Goal: Download file/media

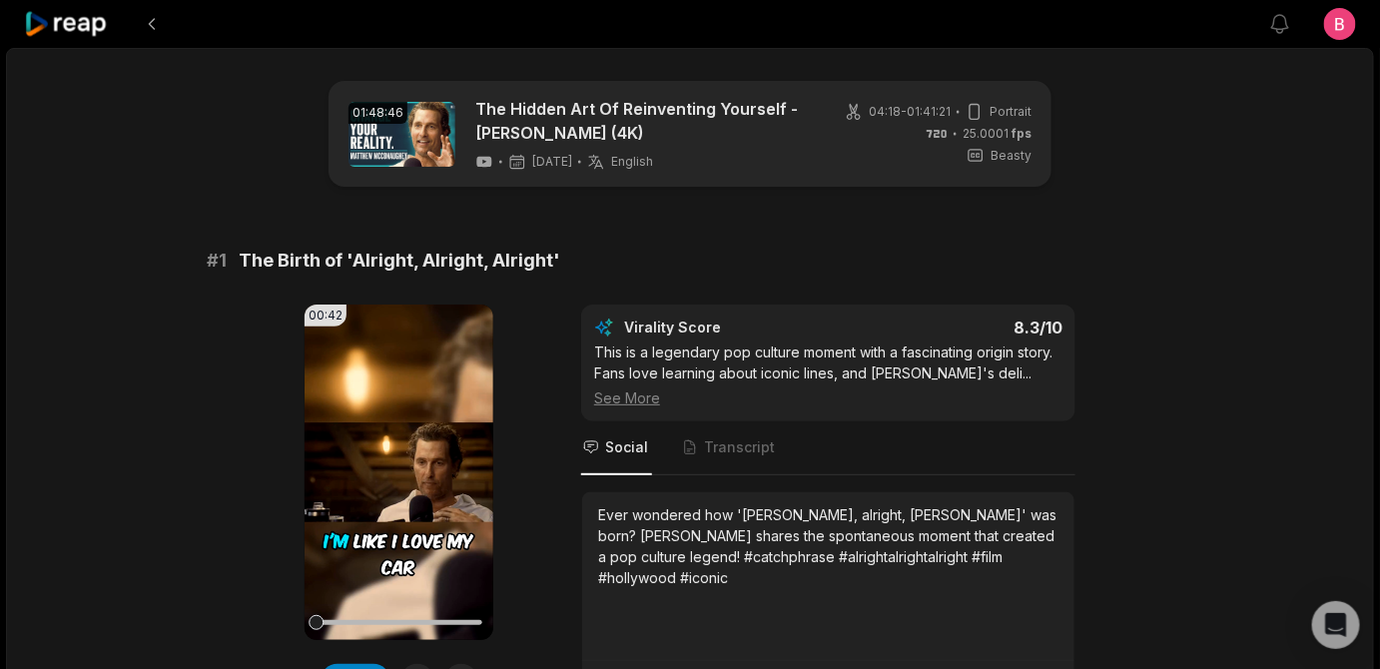
scroll to position [484, 0]
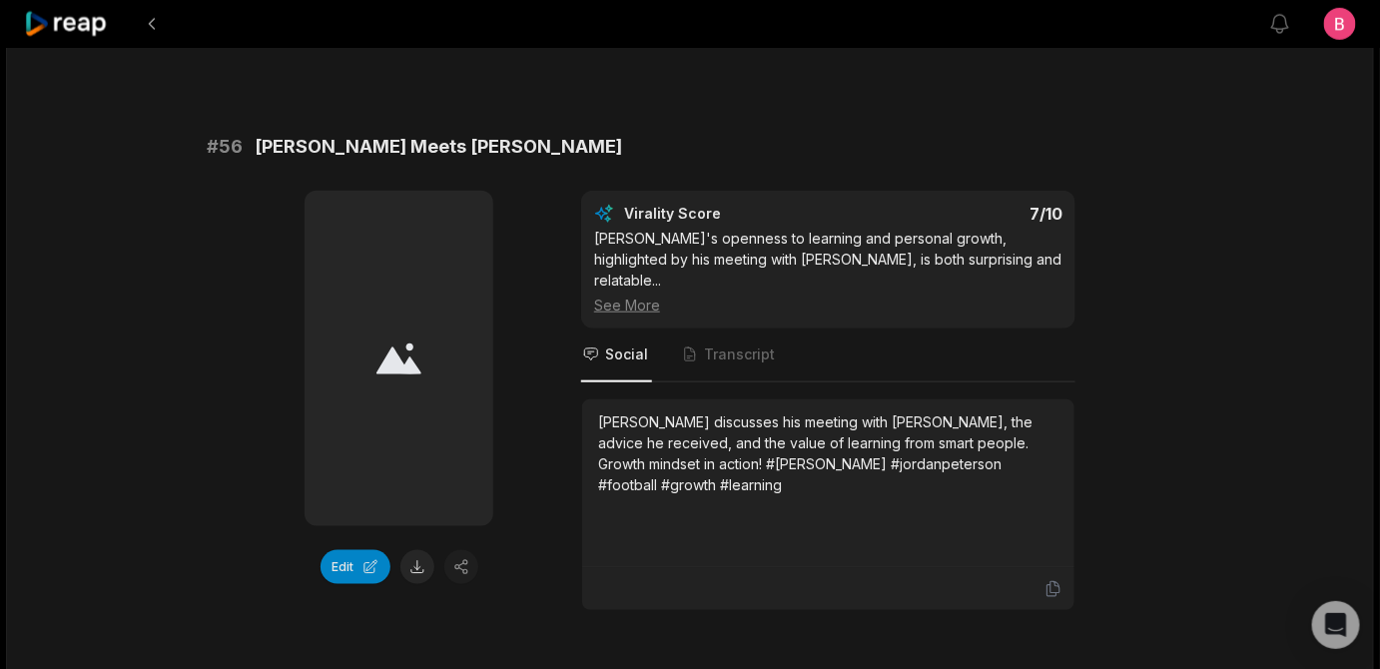
scroll to position [2820, 0]
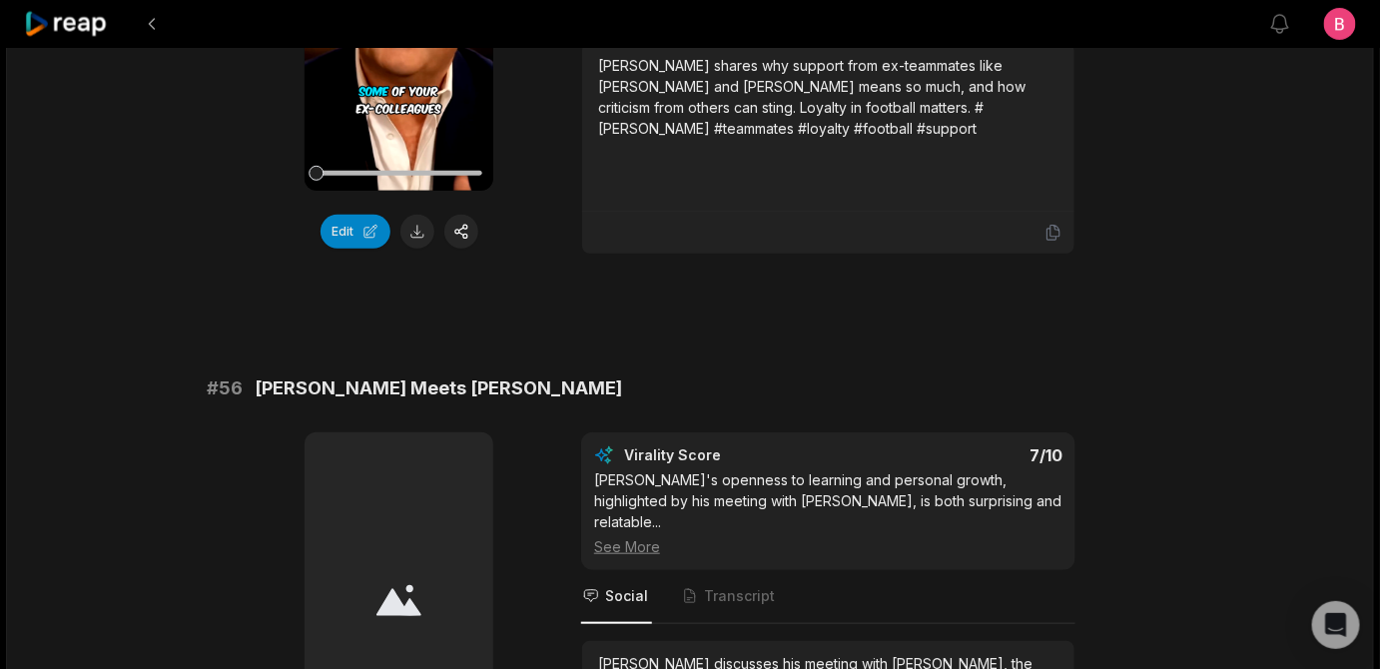
click at [395, 31] on icon at bounding box center [398, 22] width 15 height 17
click at [419, 249] on button at bounding box center [417, 232] width 34 height 34
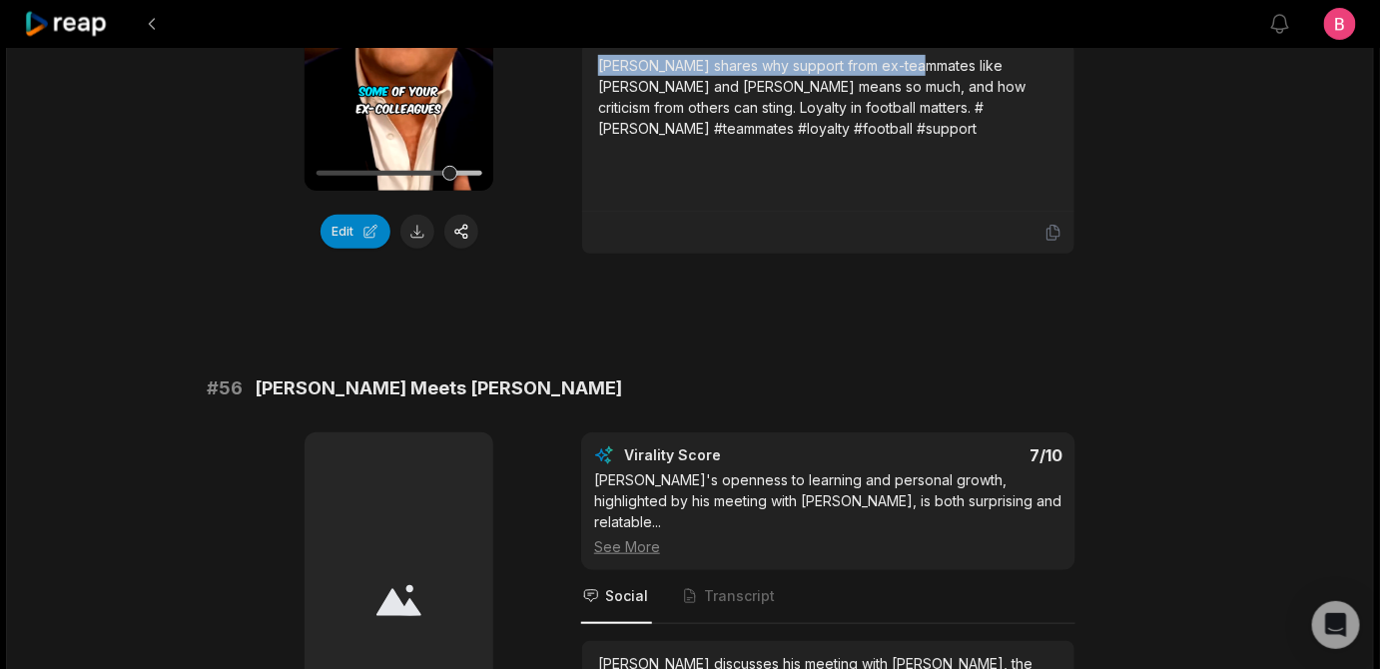
drag, startPoint x: 1006, startPoint y: 457, endPoint x: 607, endPoint y: 458, distance: 399.3
click at [607, 139] on div "[PERSON_NAME] shares why support from ex-teammates like [PERSON_NAME] and [PERS…" at bounding box center [828, 97] width 460 height 84
copy div "[PERSON_NAME] shares why support from ex-teammates"
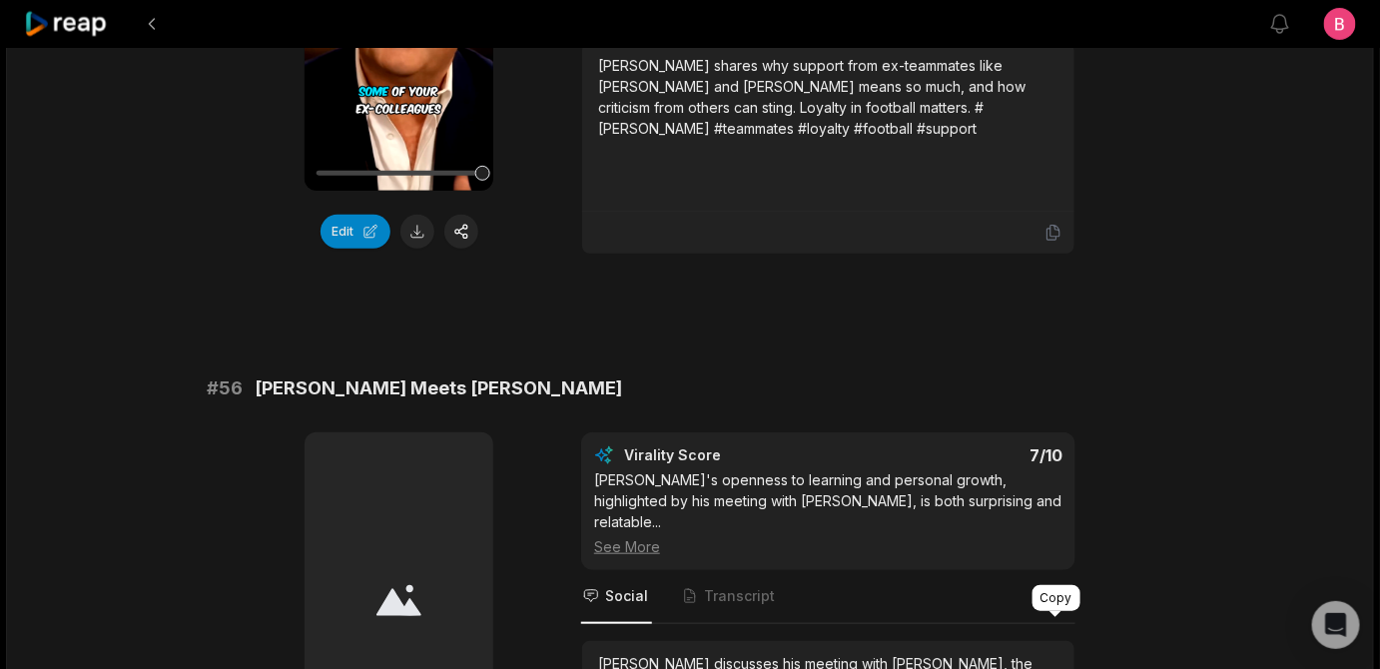
click at [1053, 242] on icon at bounding box center [1053, 233] width 18 height 18
click at [1055, 241] on icon at bounding box center [1053, 233] width 12 height 15
click at [1158, 255] on div "00:54 Your browser does not support mp4 format. Edit Virality Score 7.1 /10 Thi…" at bounding box center [690, 54] width 966 height 399
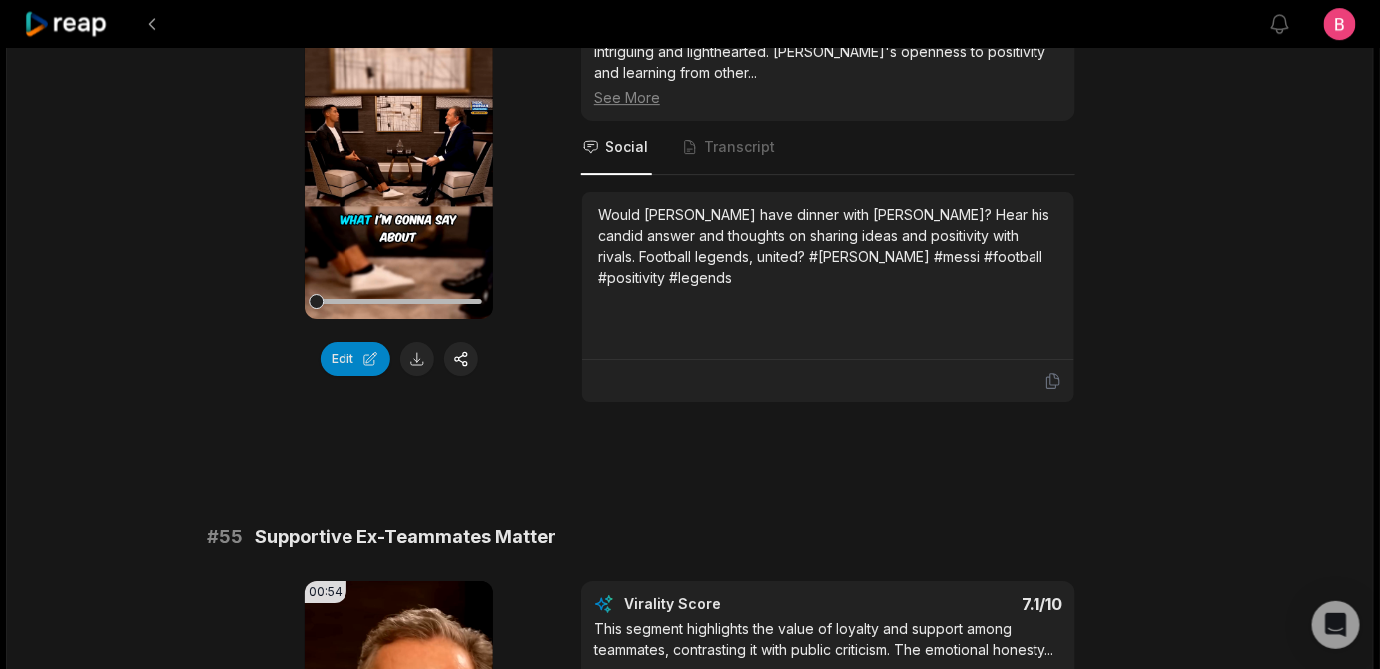
scroll to position [2578, 0]
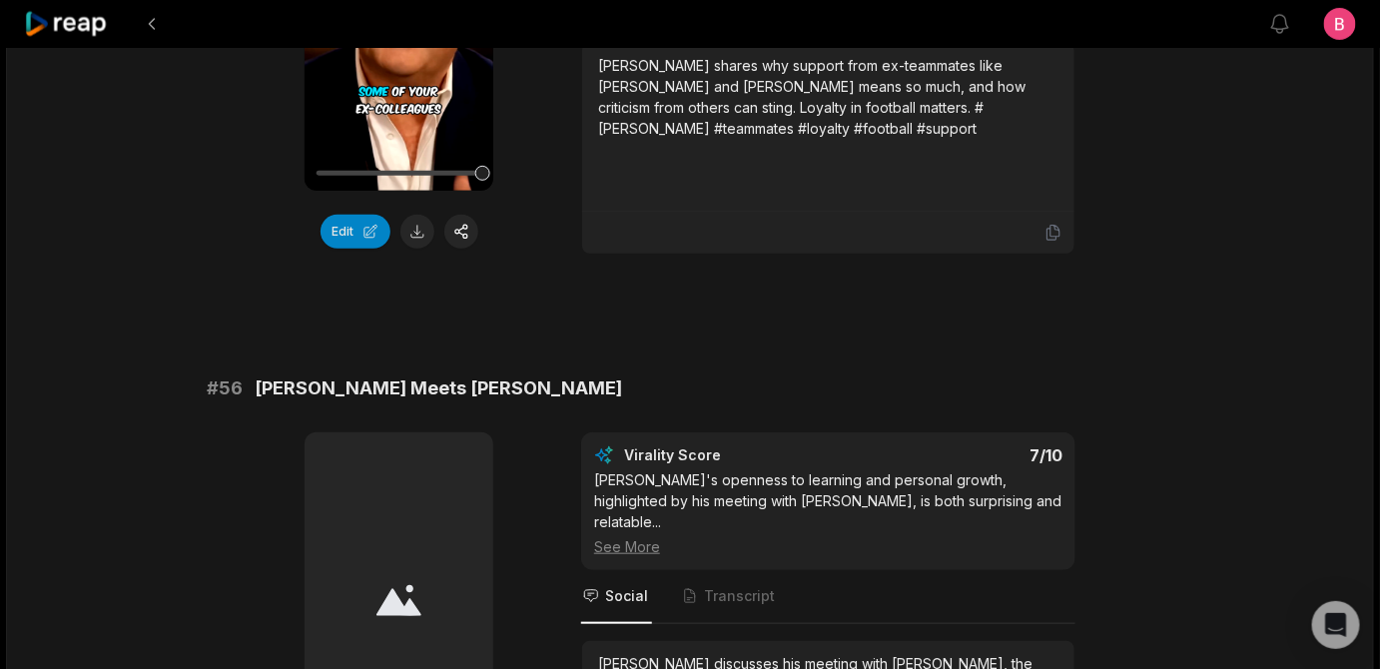
click at [528, 255] on div "00:54 Your browser does not support mp4 format. Edit Virality Score 7.1 /10 Thi…" at bounding box center [690, 54] width 966 height 399
click at [356, 249] on button "Edit" at bounding box center [355, 232] width 70 height 34
